Goal: Task Accomplishment & Management: Manage account settings

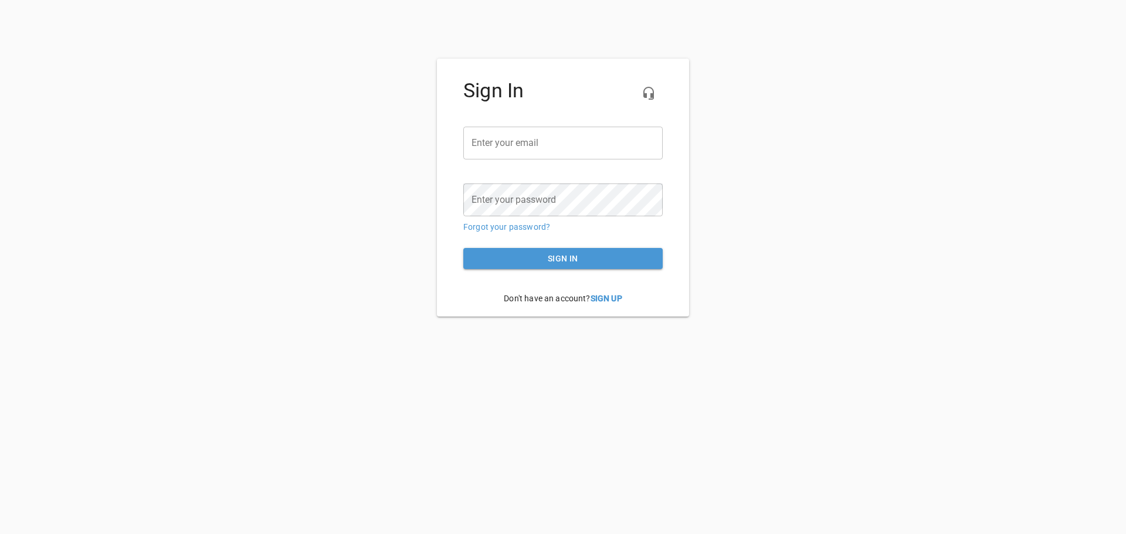
type input "[PERSON_NAME][EMAIL_ADDRESS][DOMAIN_NAME]"
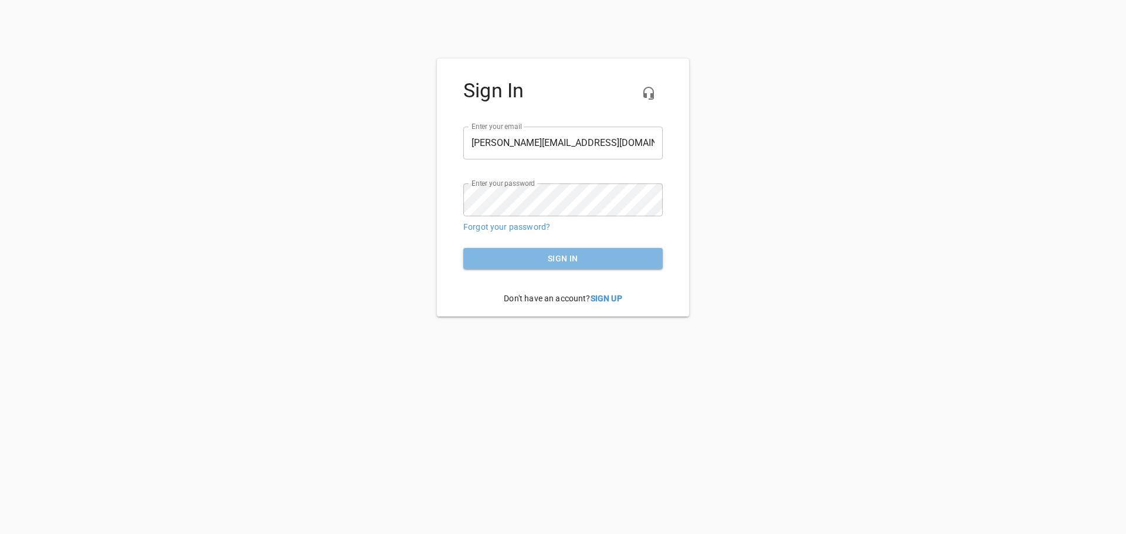
click at [527, 262] on span "Sign in" at bounding box center [563, 259] width 181 height 15
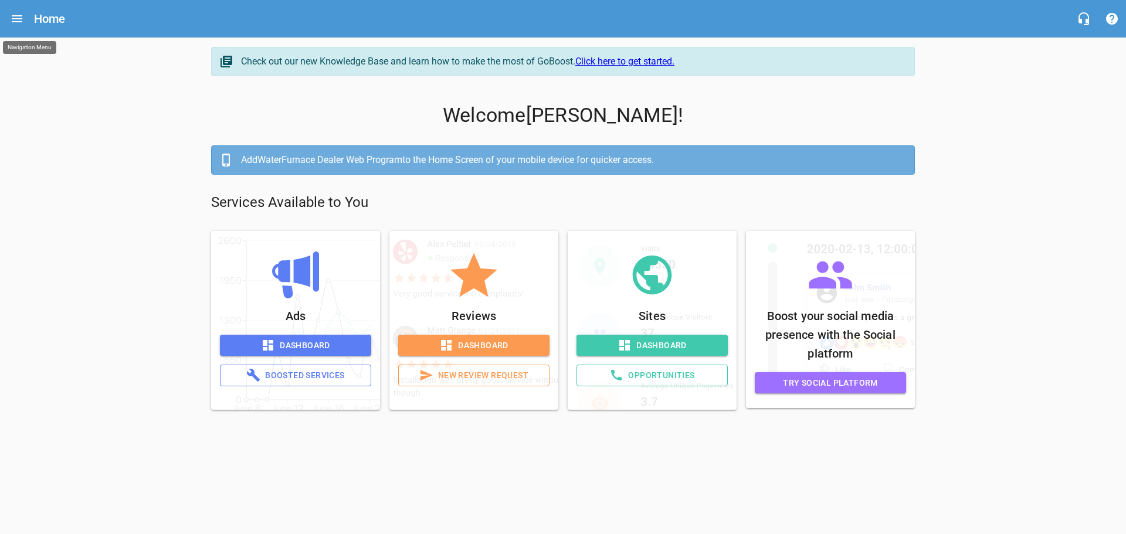
click at [22, 16] on icon "Open drawer" at bounding box center [17, 18] width 11 height 7
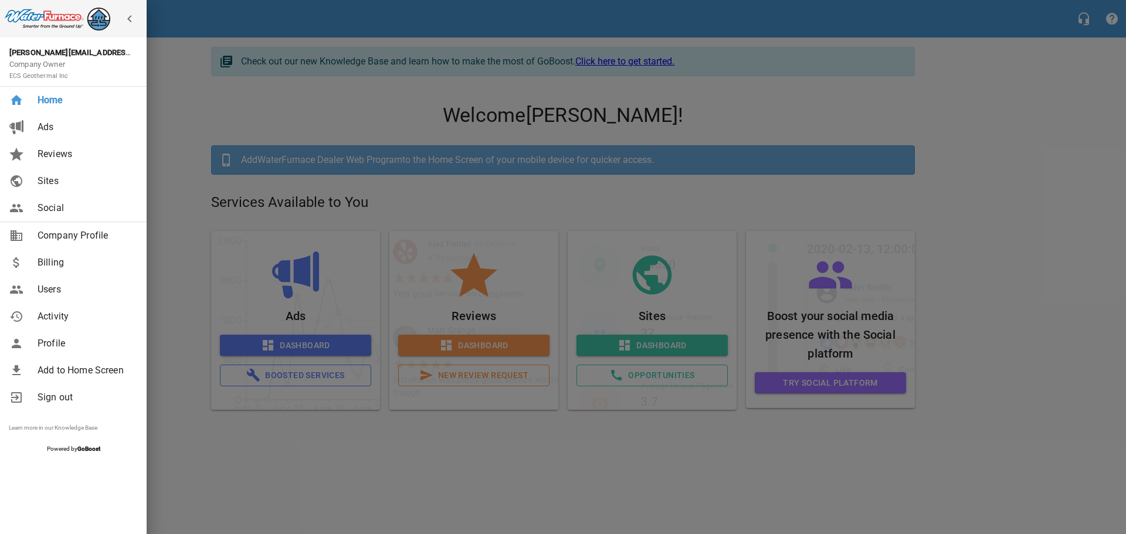
click at [49, 262] on span "Billing" at bounding box center [85, 263] width 95 height 14
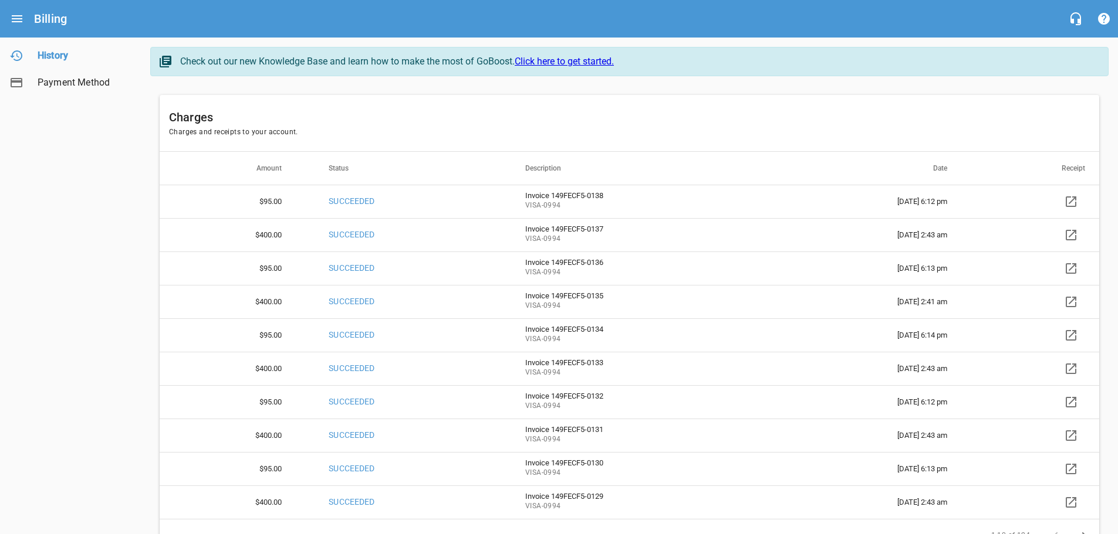
click at [1068, 201] on icon at bounding box center [1071, 202] width 14 height 14
